Goal: Task Accomplishment & Management: Complete application form

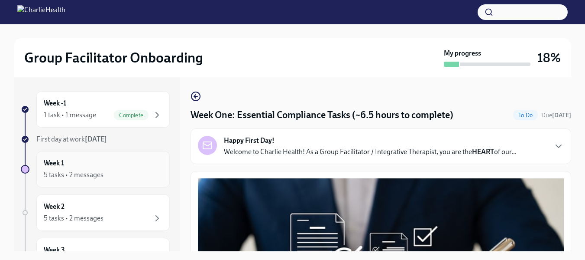
click at [86, 173] on div "5 tasks • 2 messages" at bounding box center [74, 175] width 60 height 10
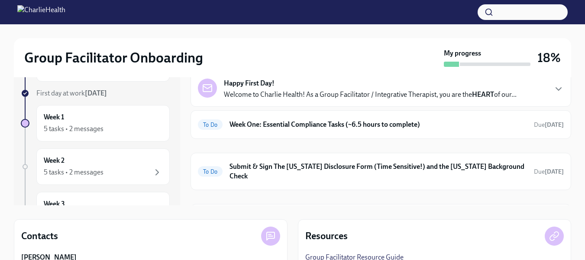
scroll to position [53, 0]
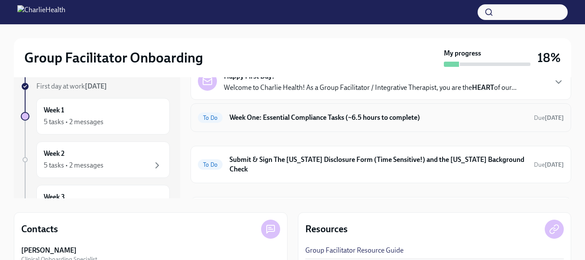
click at [279, 119] on h6 "Week One: Essential Compliance Tasks (~6.5 hours to complete)" at bounding box center [379, 118] width 298 height 10
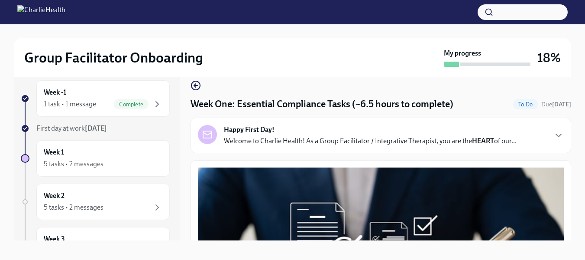
scroll to position [11, 0]
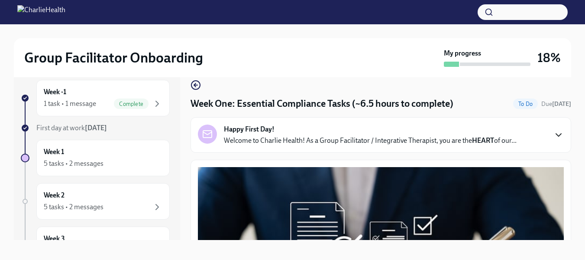
click at [554, 134] on icon "button" at bounding box center [559, 135] width 10 height 10
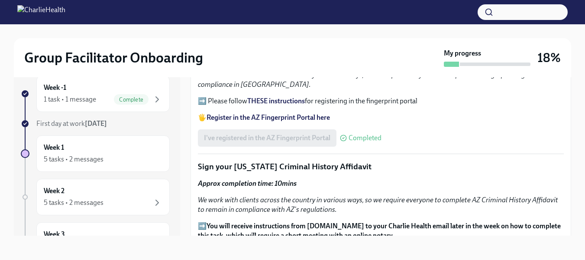
scroll to position [0, 0]
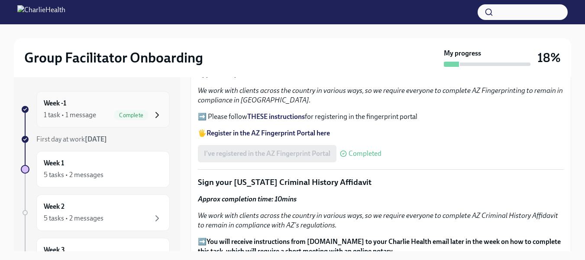
click at [152, 114] on icon "button" at bounding box center [157, 115] width 10 height 10
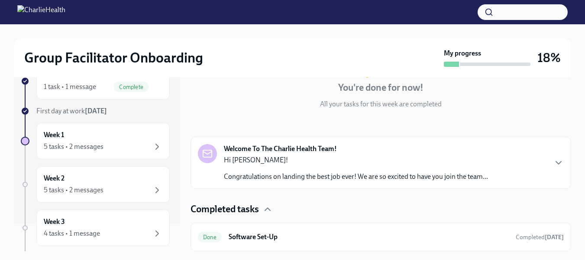
scroll to position [42, 0]
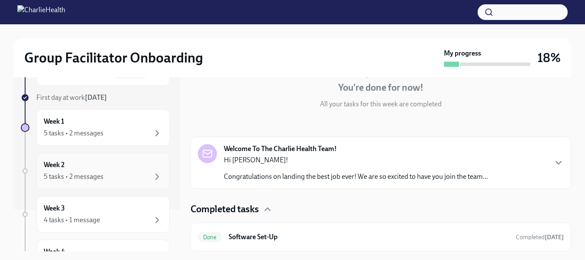
click at [143, 178] on div "5 tasks • 2 messages" at bounding box center [103, 176] width 119 height 10
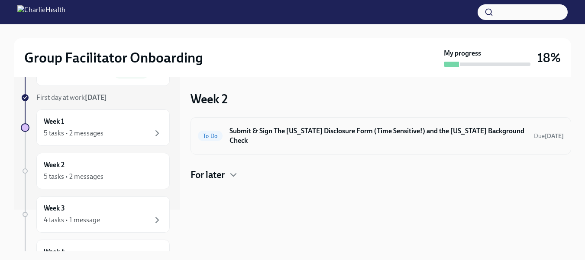
click at [214, 133] on span "To Do" at bounding box center [210, 136] width 25 height 6
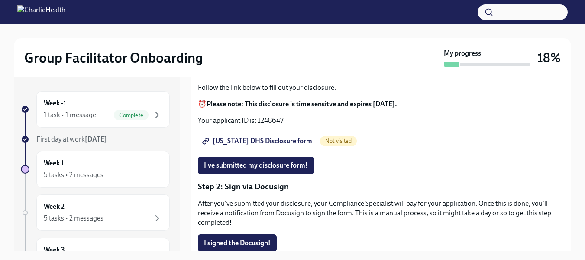
scroll to position [104, 0]
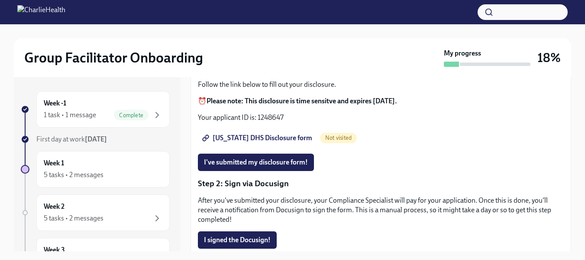
click at [237, 136] on span "Utah DHS Disclosure form" at bounding box center [258, 137] width 108 height 9
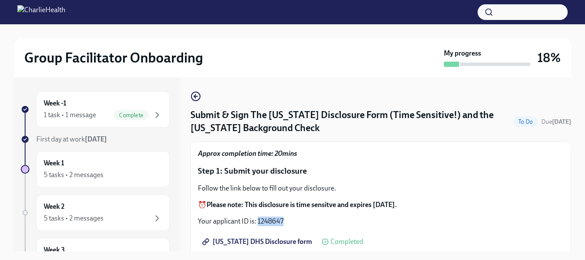
drag, startPoint x: 287, startPoint y: 220, endPoint x: 257, endPoint y: 219, distance: 29.9
click at [257, 219] on p "Your applicant ID is: 1248647" at bounding box center [381, 221] width 366 height 10
copy p "1248647"
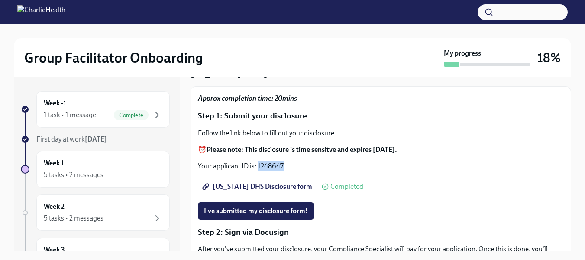
scroll to position [66, 0]
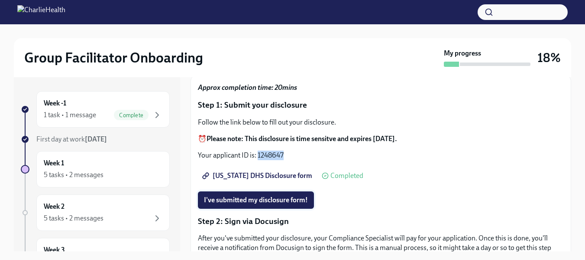
click at [284, 199] on span "I've submitted my disclosure form!" at bounding box center [256, 199] width 104 height 9
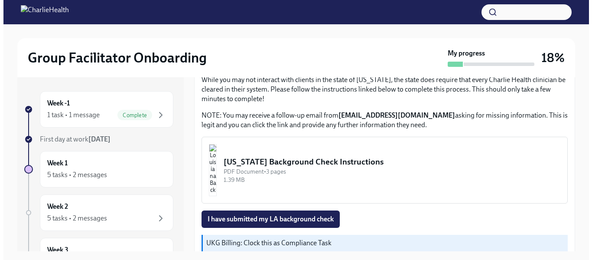
scroll to position [317, 0]
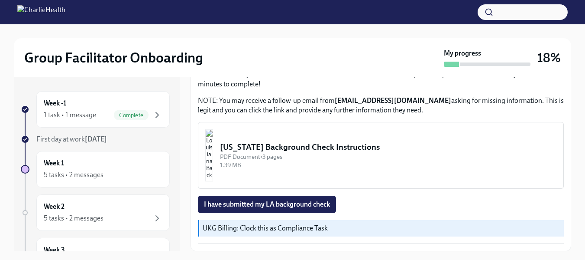
click at [213, 170] on img "button" at bounding box center [209, 155] width 8 height 52
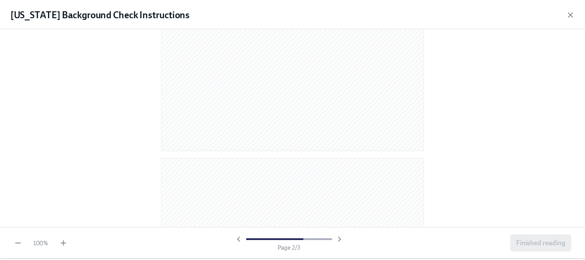
scroll to position [860, 0]
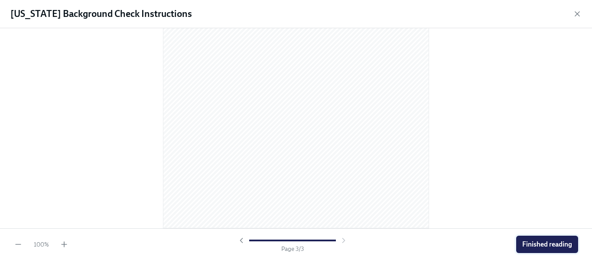
click at [535, 246] on span "Finished reading" at bounding box center [547, 244] width 50 height 9
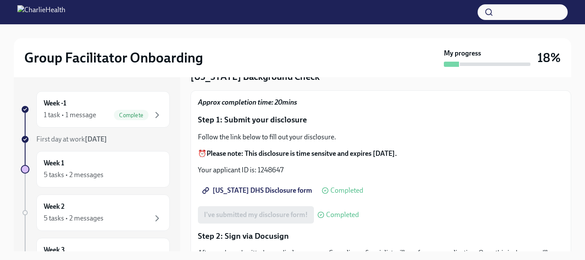
scroll to position [49, 0]
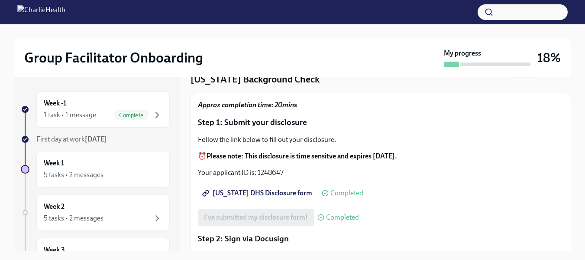
click at [141, 171] on div "5 tasks • 2 messages" at bounding box center [103, 174] width 119 height 10
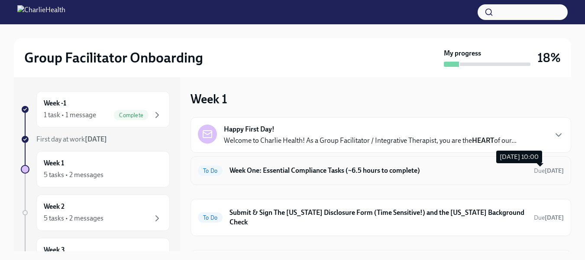
click at [538, 174] on span "Due in 2 days" at bounding box center [549, 170] width 30 height 8
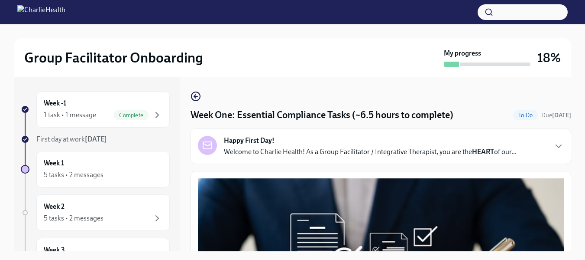
scroll to position [16, 0]
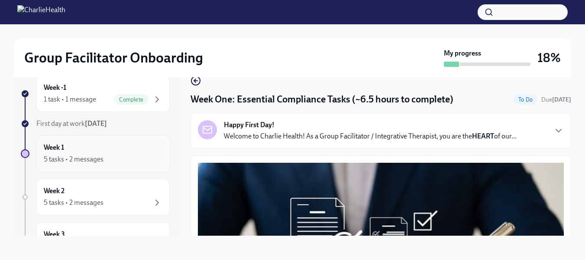
click at [104, 156] on div "5 tasks • 2 messages" at bounding box center [103, 159] width 119 height 10
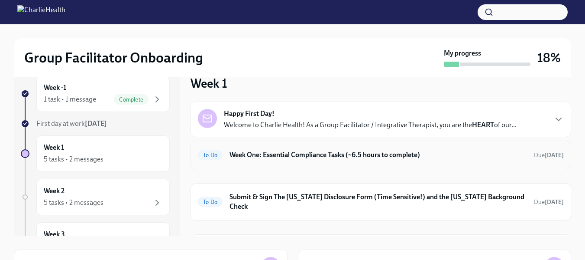
click at [513, 149] on div "To Do Week One: Essential Compliance Tasks (~6.5 hours to complete) Due in 2 da…" at bounding box center [381, 155] width 366 height 14
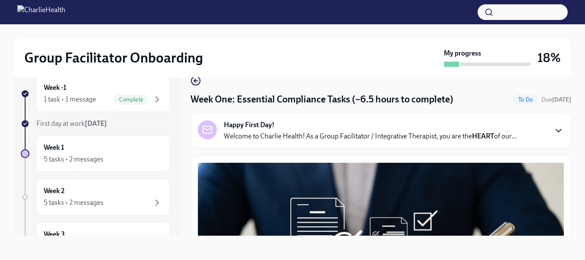
click at [556, 131] on icon "button" at bounding box center [558, 130] width 5 height 3
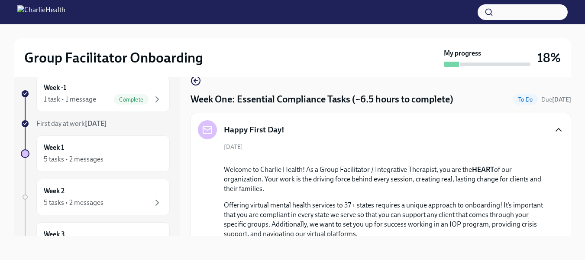
click at [556, 128] on icon "button" at bounding box center [558, 129] width 5 height 3
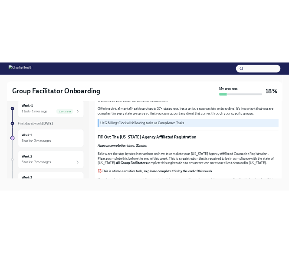
scroll to position [276, 0]
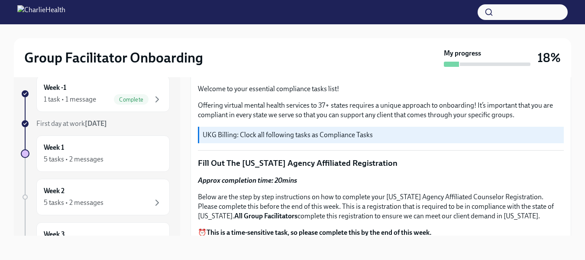
click at [557, 85] on p "Welcome to your essential compliance tasks list!" at bounding box center [381, 89] width 366 height 10
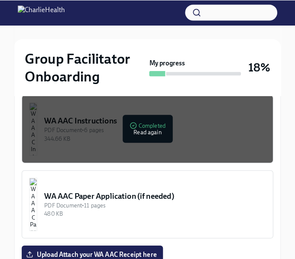
scroll to position [777, 0]
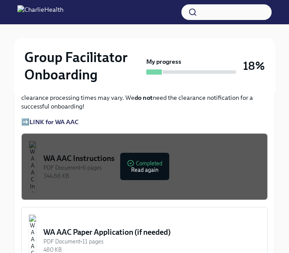
click at [143, 163] on div "PDF Document • 6 pages" at bounding box center [151, 167] width 217 height 8
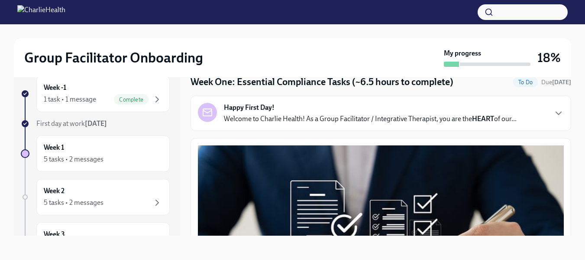
scroll to position [40, 0]
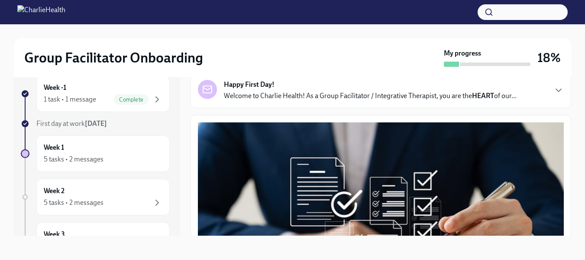
click at [572, 231] on div "Group Facilitator Onboarding My progress 18% Week -1 1 task • 1 message Complet…" at bounding box center [292, 134] width 585 height 251
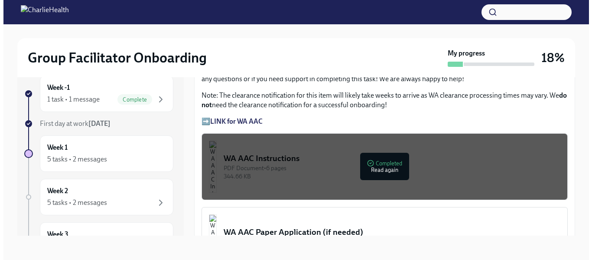
scroll to position [674, 0]
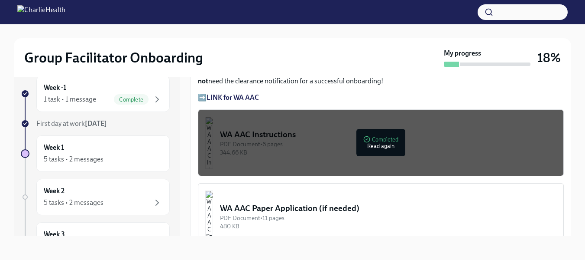
click at [201, 93] on p "➡️ LINK for WA AAC" at bounding box center [381, 98] width 366 height 10
click at [423, 142] on div "PDF Document • 6 pages" at bounding box center [388, 144] width 337 height 8
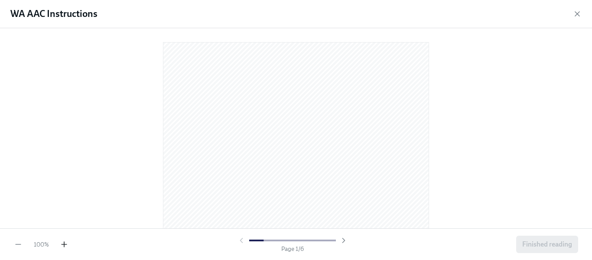
click at [67, 244] on icon "button" at bounding box center [64, 244] width 5 height 0
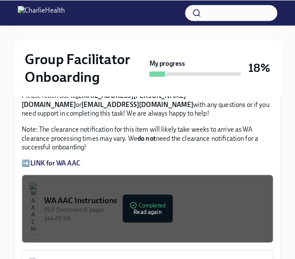
scroll to position [768, 0]
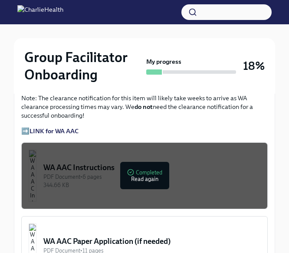
click at [158, 236] on div "WA AAC Paper Application (if needed)" at bounding box center [151, 241] width 217 height 10
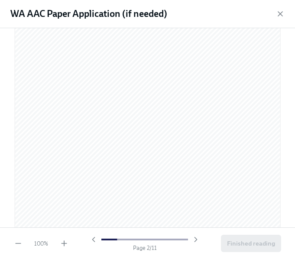
scroll to position [0, 0]
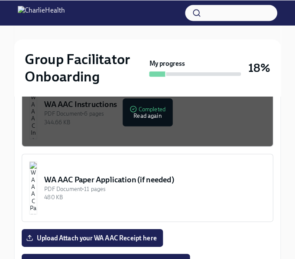
scroll to position [822, 0]
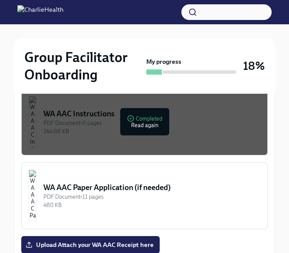
click at [169, 127] on div "344.66 KB" at bounding box center [151, 131] width 217 height 8
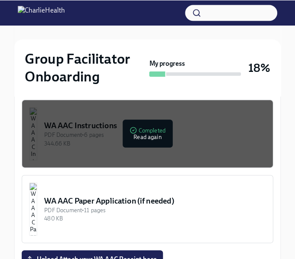
scroll to position [822, 0]
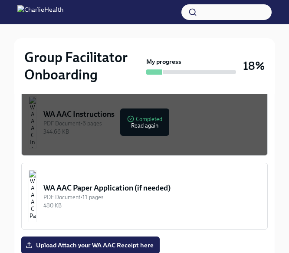
click at [148, 119] on div "PDF Document • 6 pages" at bounding box center [151, 123] width 217 height 8
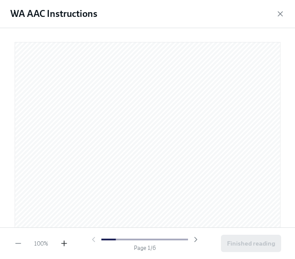
click at [64, 243] on icon "button" at bounding box center [64, 243] width 9 height 9
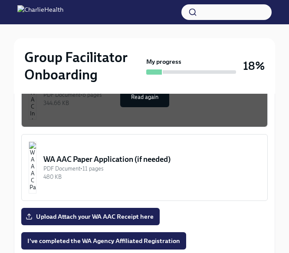
scroll to position [878, 0]
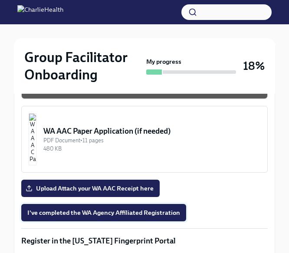
click at [123, 208] on span "I've completed the WA Agency Affiliated Registration" at bounding box center [103, 212] width 153 height 9
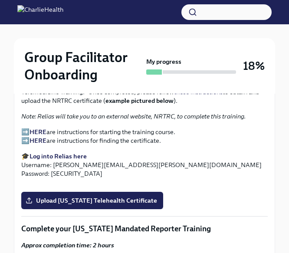
scroll to position [1318, 0]
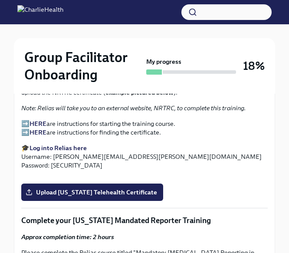
click at [117, 143] on p "🎓 Log into Relias here Username: [PERSON_NAME][EMAIL_ADDRESS][PERSON_NAME][DOMA…" at bounding box center [144, 156] width 246 height 26
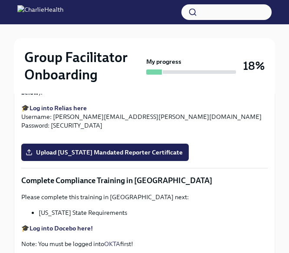
scroll to position [1527, 0]
